Goal: Task Accomplishment & Management: Use online tool/utility

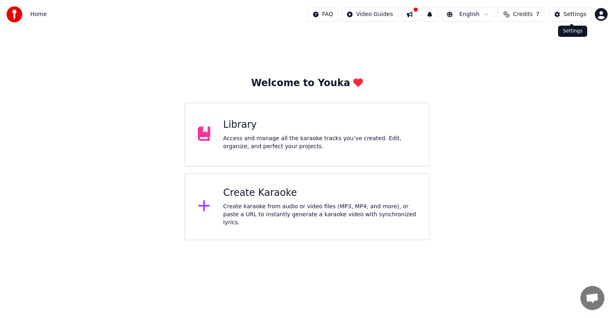
click at [565, 15] on button "Settings" at bounding box center [570, 14] width 43 height 14
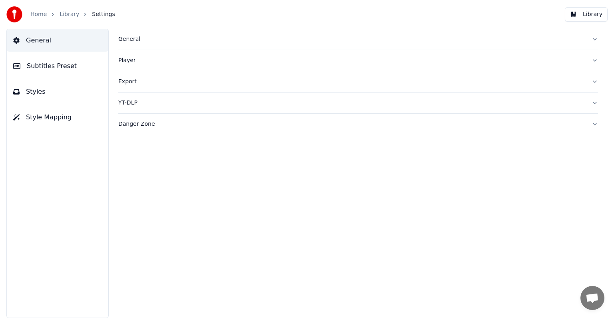
click at [575, 18] on button "Library" at bounding box center [586, 14] width 43 height 14
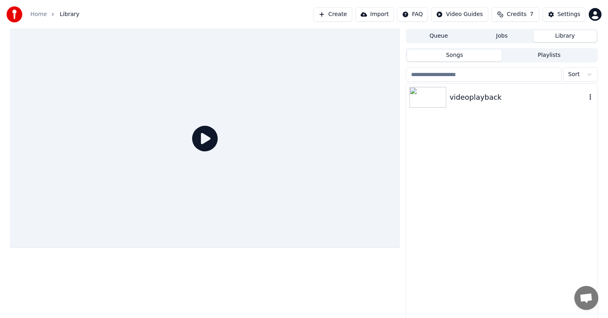
click at [466, 92] on div "videoplayback" at bounding box center [517, 97] width 136 height 11
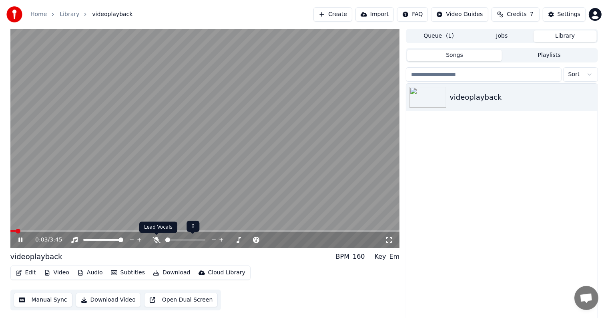
click at [159, 240] on icon at bounding box center [156, 239] width 8 height 6
click at [157, 240] on icon at bounding box center [156, 239] width 4 height 6
click at [169, 240] on span at bounding box center [170, 239] width 5 height 5
click at [171, 240] on span at bounding box center [173, 239] width 5 height 5
click at [169, 240] on span at bounding box center [170, 239] width 5 height 5
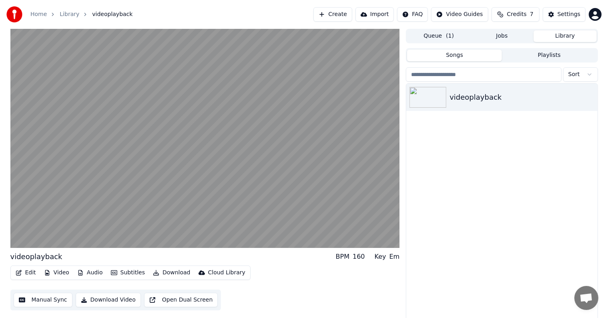
click at [376, 16] on button "Import" at bounding box center [374, 14] width 38 height 14
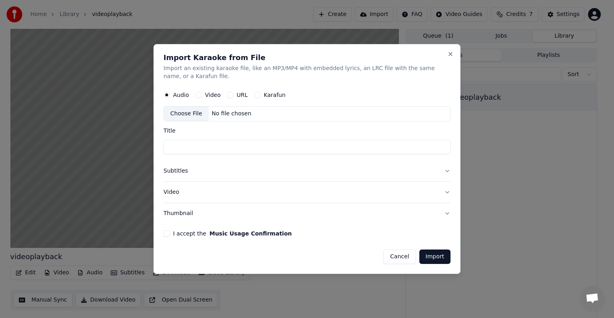
click at [198, 96] on button "Video" at bounding box center [199, 95] width 6 height 6
click at [165, 95] on button "Audio" at bounding box center [167, 95] width 6 height 6
click at [194, 146] on input "Title" at bounding box center [307, 147] width 287 height 14
click at [450, 53] on button "Close" at bounding box center [451, 54] width 6 height 6
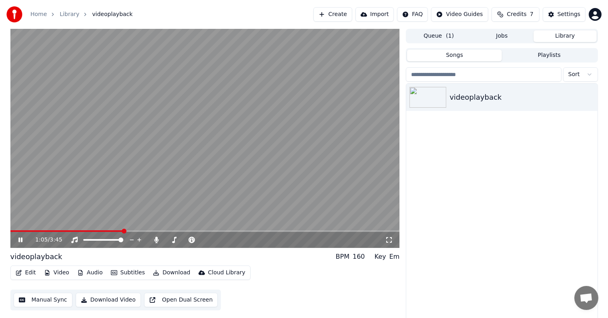
scroll to position [4, 0]
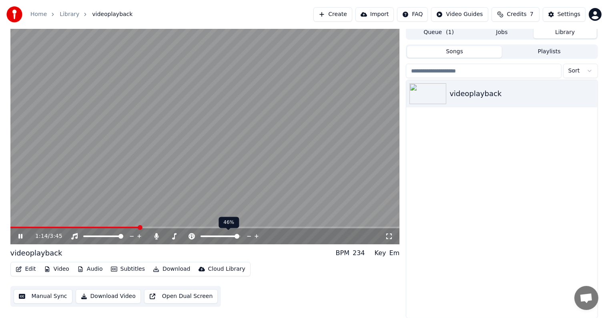
click at [238, 236] on span at bounding box center [236, 236] width 5 height 5
click at [219, 235] on span at bounding box center [210, 236] width 20 height 2
click at [220, 237] on span at bounding box center [220, 236] width 5 height 5
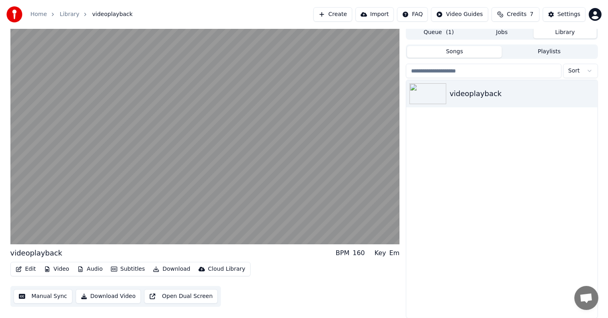
click at [439, 32] on button "Queue ( 1 )" at bounding box center [438, 33] width 63 height 12
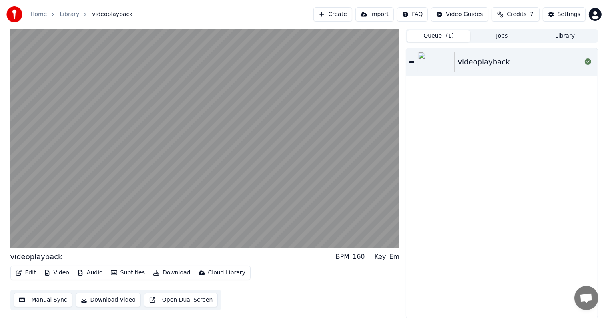
click at [486, 37] on button "Jobs" at bounding box center [501, 36] width 63 height 12
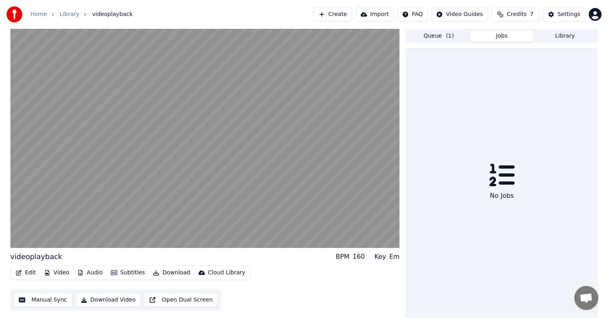
click at [548, 37] on button "Library" at bounding box center [564, 36] width 63 height 12
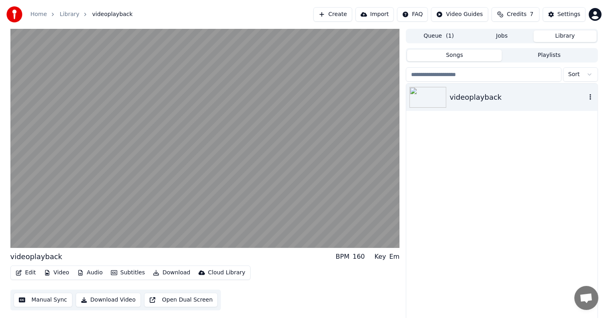
click at [451, 95] on div "videoplayback" at bounding box center [517, 97] width 136 height 11
click at [592, 95] on icon "button" at bounding box center [590, 97] width 8 height 6
click at [432, 185] on div "videoplayback" at bounding box center [501, 203] width 191 height 238
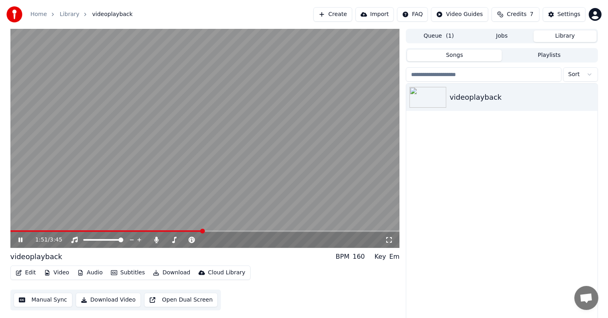
click at [19, 240] on icon at bounding box center [20, 239] width 4 height 5
click at [384, 15] on button "Import" at bounding box center [374, 14] width 38 height 14
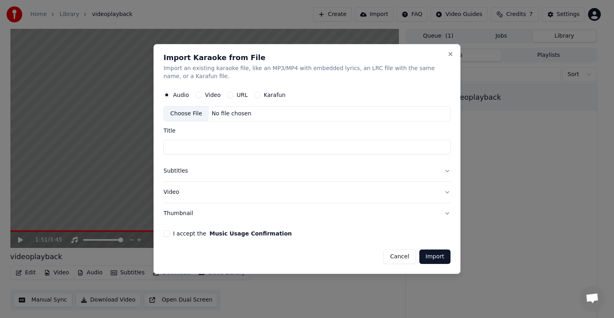
click at [238, 96] on label "URL" at bounding box center [242, 95] width 11 height 6
click at [234, 96] on button "URL" at bounding box center [230, 95] width 6 height 6
click at [205, 113] on input "text" at bounding box center [307, 114] width 287 height 16
paste input "**********"
type input "**********"
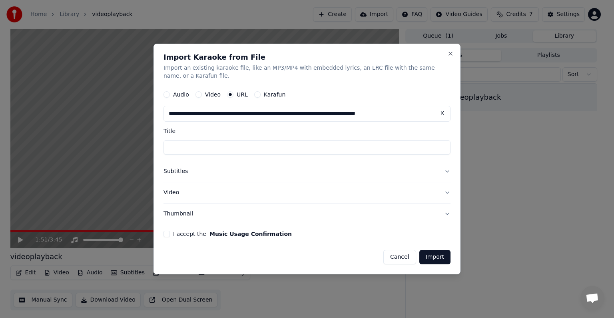
scroll to position [0, 5]
type input "********"
type input "**********"
click at [434, 255] on button "Import" at bounding box center [435, 257] width 31 height 14
type input "**********"
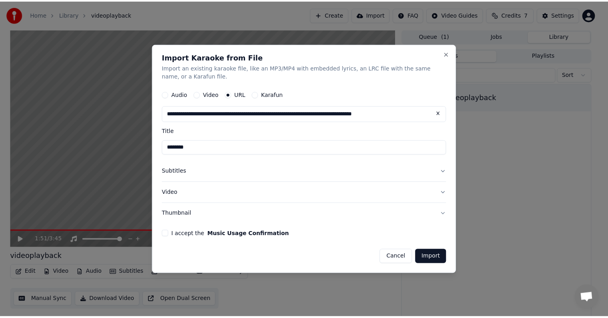
scroll to position [0, 0]
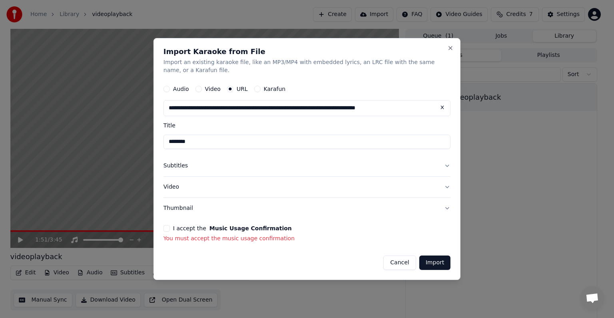
click at [166, 230] on button "I accept the Music Usage Confirmation" at bounding box center [167, 228] width 6 height 6
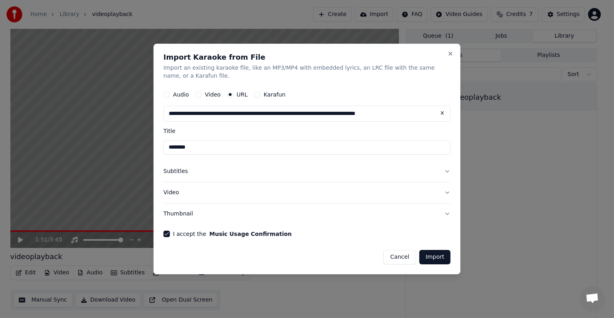
click at [424, 257] on button "Import" at bounding box center [435, 257] width 31 height 14
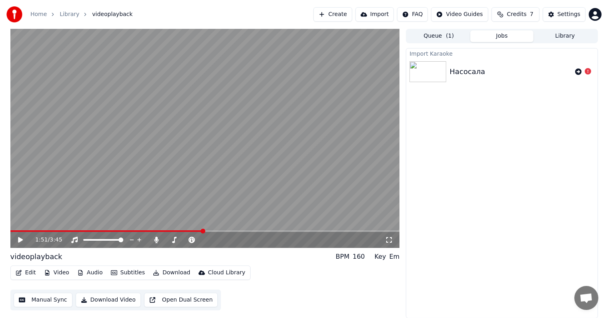
click at [422, 74] on img at bounding box center [427, 71] width 37 height 21
click at [432, 38] on button "Queue ( 1 )" at bounding box center [438, 36] width 63 height 12
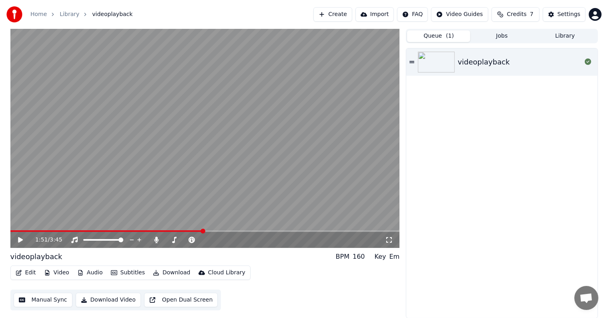
click at [491, 37] on button "Jobs" at bounding box center [501, 36] width 63 height 12
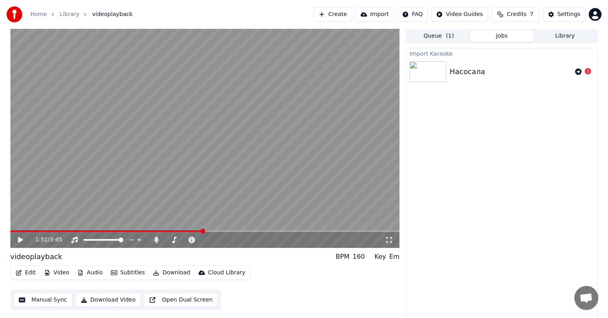
click at [442, 35] on button "Queue ( 1 )" at bounding box center [438, 36] width 63 height 12
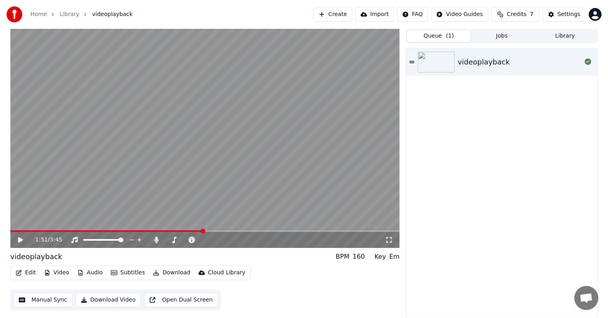
click at [487, 36] on button "Jobs" at bounding box center [501, 36] width 63 height 12
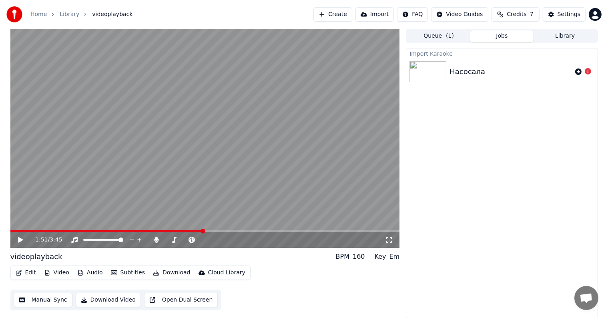
click at [429, 73] on img at bounding box center [427, 71] width 37 height 21
click at [576, 69] on icon at bounding box center [578, 71] width 6 height 6
click at [506, 106] on div "Насосала" at bounding box center [510, 108] width 122 height 11
click at [480, 74] on div "Насосала" at bounding box center [510, 71] width 122 height 11
click at [577, 72] on icon at bounding box center [578, 71] width 6 height 6
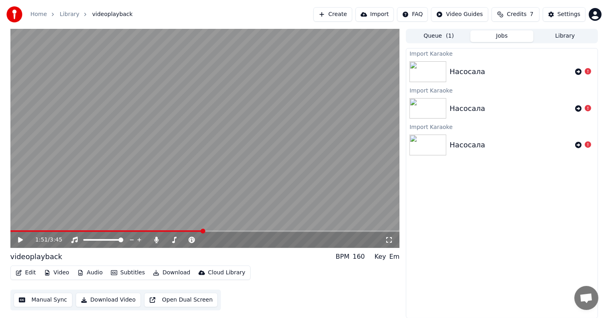
click at [587, 144] on icon at bounding box center [587, 144] width 6 height 6
click at [494, 108] on div "Насосала" at bounding box center [510, 108] width 122 height 11
click at [493, 77] on div "Насосала" at bounding box center [510, 71] width 122 height 11
click at [560, 48] on div "Import Karaoke Насосала Import [GEOGRAPHIC_DATA] Насосала Import [GEOGRAPHIC_DA…" at bounding box center [502, 183] width 192 height 270
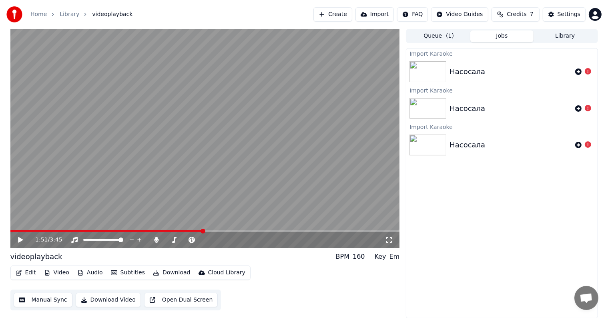
click at [555, 40] on button "Library" at bounding box center [564, 36] width 63 height 12
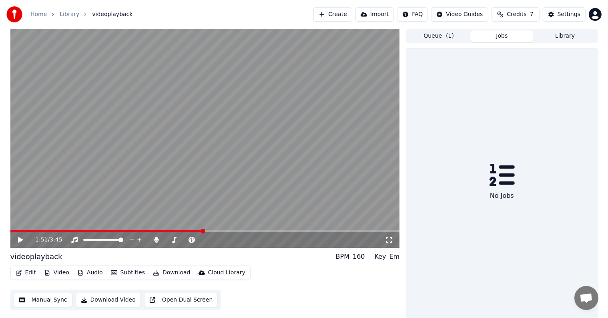
click at [506, 34] on button "Jobs" at bounding box center [501, 36] width 63 height 12
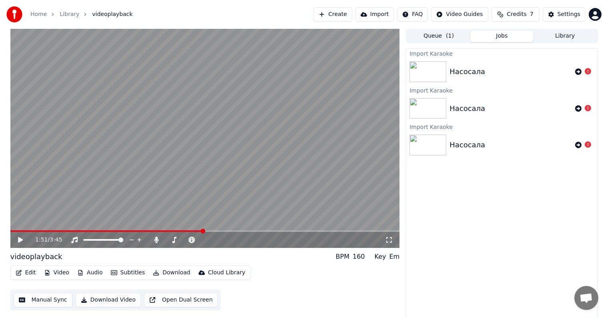
click at [437, 66] on img at bounding box center [427, 71] width 37 height 21
click at [426, 70] on img at bounding box center [427, 71] width 37 height 21
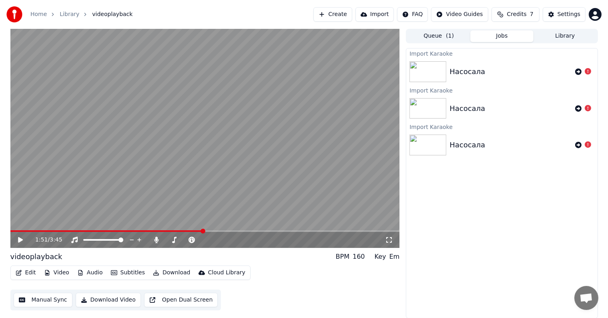
click at [426, 70] on img at bounding box center [427, 71] width 37 height 21
drag, startPoint x: 417, startPoint y: 104, endPoint x: 416, endPoint y: 109, distance: 5.3
click at [416, 109] on div "Import Karaoke Насосала" at bounding box center [501, 103] width 191 height 37
click at [416, 109] on img at bounding box center [427, 108] width 37 height 21
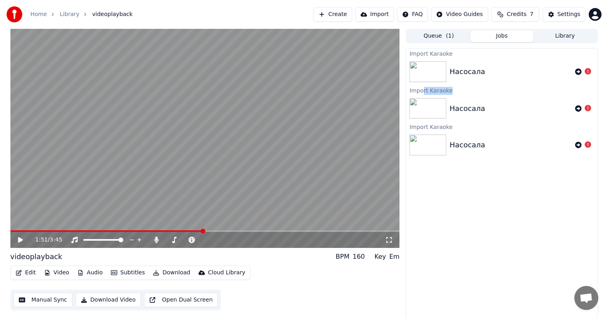
click at [416, 109] on img at bounding box center [427, 108] width 37 height 21
drag, startPoint x: 416, startPoint y: 109, endPoint x: 426, endPoint y: 112, distance: 10.3
click at [416, 109] on img at bounding box center [427, 108] width 37 height 21
click at [432, 154] on img at bounding box center [427, 144] width 37 height 21
drag, startPoint x: 432, startPoint y: 154, endPoint x: 431, endPoint y: 149, distance: 5.3
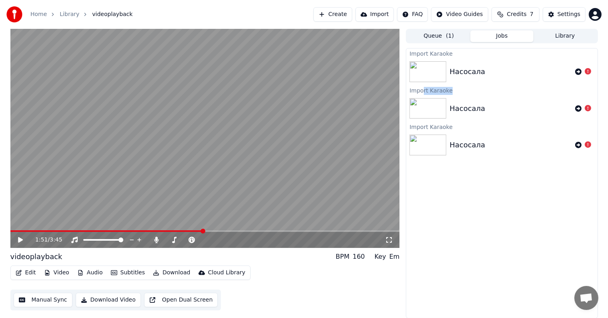
click at [432, 154] on img at bounding box center [427, 144] width 37 height 21
click at [434, 149] on img at bounding box center [427, 144] width 37 height 21
click at [432, 98] on img at bounding box center [427, 108] width 37 height 21
click at [443, 79] on img at bounding box center [427, 71] width 37 height 21
click at [437, 72] on img at bounding box center [427, 71] width 37 height 21
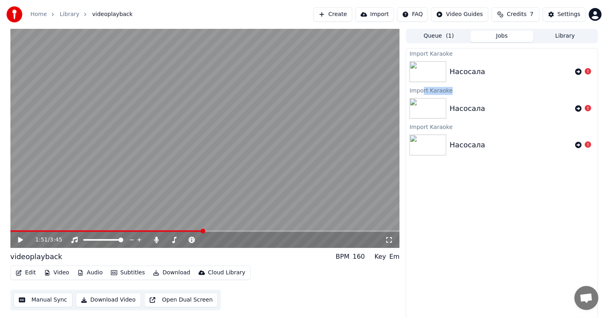
click at [437, 72] on img at bounding box center [427, 71] width 37 height 21
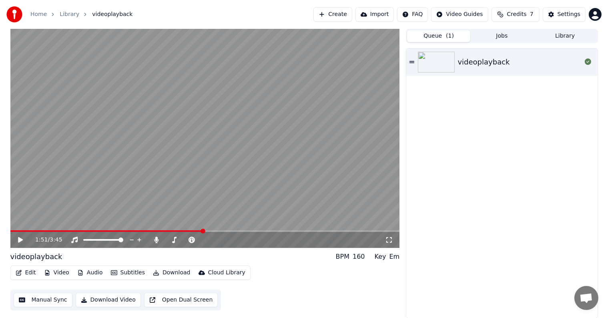
click at [431, 35] on button "Queue ( 1 )" at bounding box center [438, 36] width 63 height 12
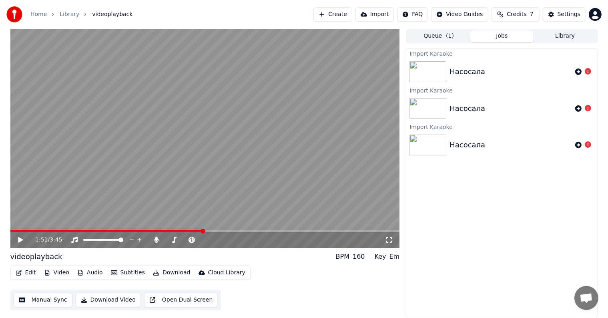
click at [497, 39] on button "Jobs" at bounding box center [501, 36] width 63 height 12
click at [442, 142] on img at bounding box center [427, 144] width 37 height 21
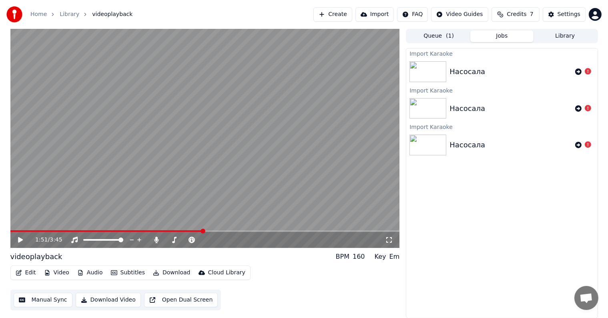
click at [442, 142] on img at bounding box center [427, 144] width 37 height 21
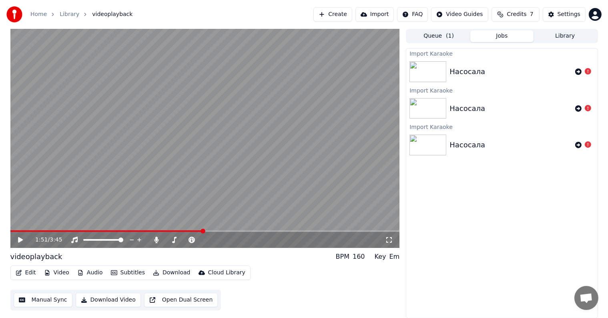
click at [442, 142] on img at bounding box center [427, 144] width 37 height 21
click at [440, 144] on img at bounding box center [427, 144] width 37 height 21
click at [440, 143] on img at bounding box center [427, 144] width 37 height 21
click at [523, 72] on div "Насосала" at bounding box center [510, 71] width 122 height 11
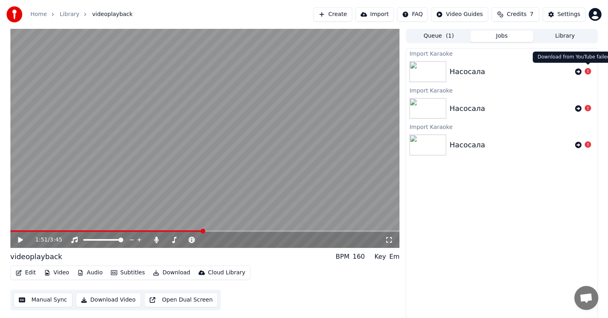
click at [586, 68] on button at bounding box center [587, 72] width 6 height 10
click at [586, 70] on icon at bounding box center [587, 71] width 6 height 6
click at [558, 38] on button "Library" at bounding box center [564, 36] width 63 height 12
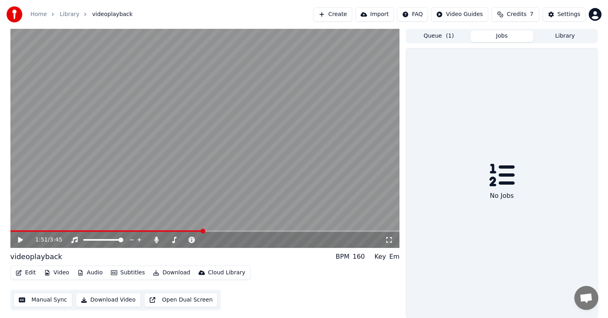
click at [513, 33] on button "Jobs" at bounding box center [501, 36] width 63 height 12
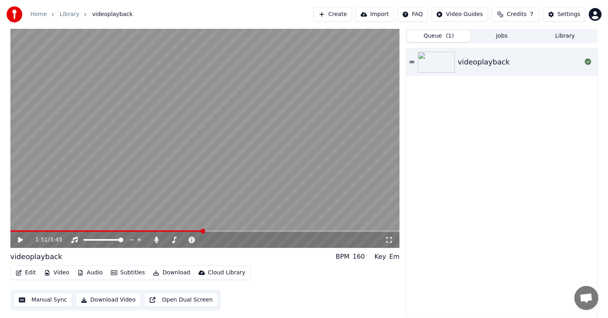
click at [468, 38] on button "Queue ( 1 )" at bounding box center [438, 36] width 63 height 12
click at [494, 35] on button "Jobs" at bounding box center [501, 36] width 63 height 12
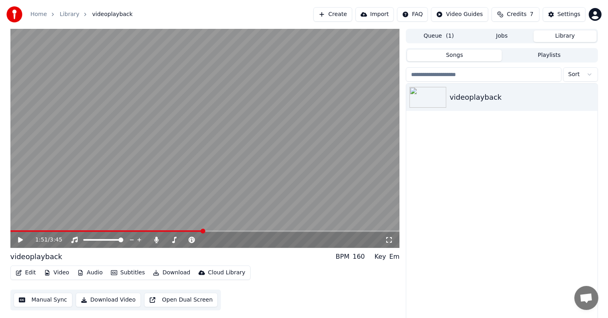
click at [552, 38] on button "Library" at bounding box center [564, 36] width 63 height 12
click at [458, 35] on button "Queue ( 1 )" at bounding box center [438, 36] width 63 height 12
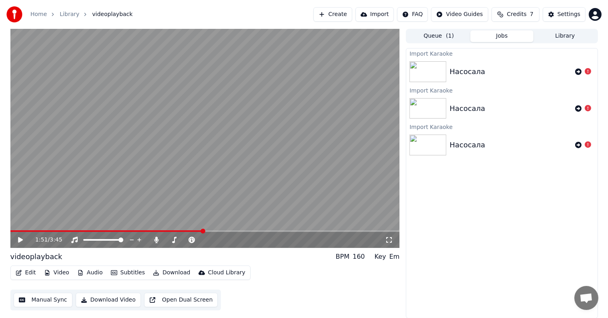
click at [513, 32] on button "Jobs" at bounding box center [501, 36] width 63 height 12
click at [522, 16] on span "Credits" at bounding box center [516, 14] width 20 height 8
click at [517, 74] on button "Refresh" at bounding box center [517, 74] width 41 height 14
click at [522, 75] on button "Refresh" at bounding box center [517, 74] width 41 height 14
click at [526, 179] on div "Import Karaoke Насосала Import [GEOGRAPHIC_DATA] Насосала Import [GEOGRAPHIC_DA…" at bounding box center [502, 183] width 192 height 270
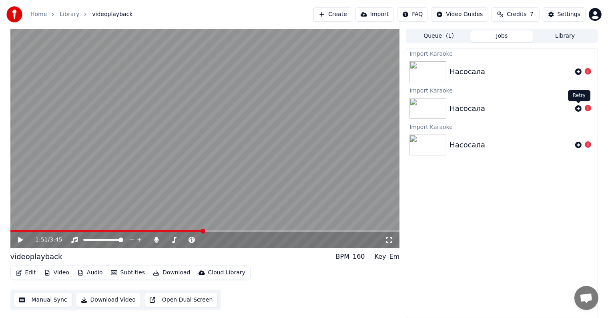
click at [578, 109] on icon at bounding box center [578, 108] width 6 height 6
click at [520, 12] on span "Credits" at bounding box center [516, 14] width 20 height 8
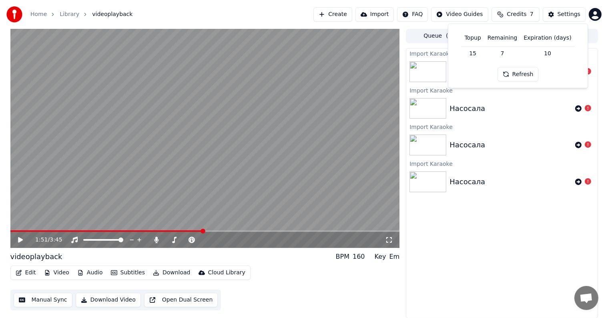
click at [523, 180] on div "Насосала" at bounding box center [510, 181] width 122 height 11
click at [531, 213] on div "Import Karaoke Насосала Import [GEOGRAPHIC_DATA] [GEOGRAPHIC_DATA] [GEOGRAPHIC_…" at bounding box center [502, 183] width 192 height 270
click at [520, 187] on div "Насосала" at bounding box center [501, 181] width 191 height 27
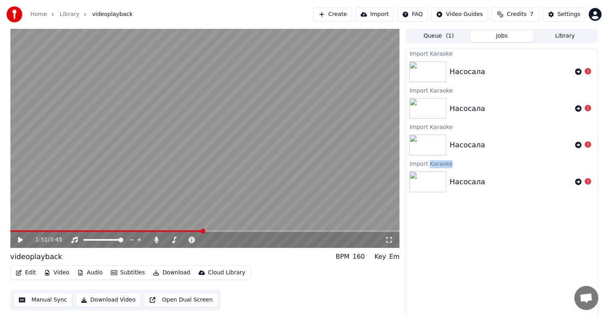
click at [520, 187] on div "Насосала" at bounding box center [501, 181] width 191 height 27
click at [520, 186] on div "Насосала" at bounding box center [501, 181] width 191 height 27
click at [520, 186] on div "Насосала" at bounding box center [510, 181] width 122 height 11
drag, startPoint x: 511, startPoint y: 204, endPoint x: 516, endPoint y: 198, distance: 7.9
click at [510, 204] on div "Import Karaoke Насосала Import [GEOGRAPHIC_DATA] [GEOGRAPHIC_DATA] [GEOGRAPHIC_…" at bounding box center [502, 183] width 192 height 270
